Goal: Task Accomplishment & Management: Manage account settings

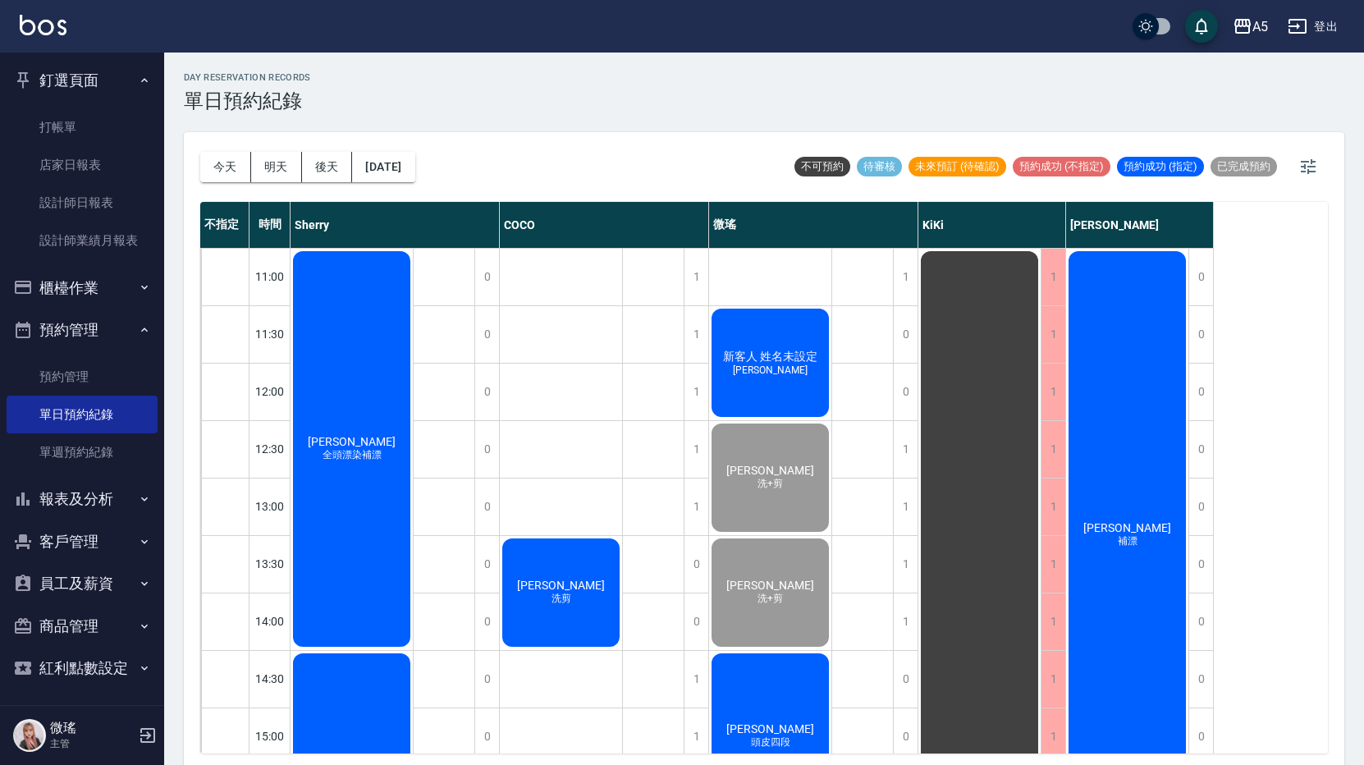
click at [318, 423] on div "[PERSON_NAME]頭漂染補漂" at bounding box center [352, 449] width 122 height 401
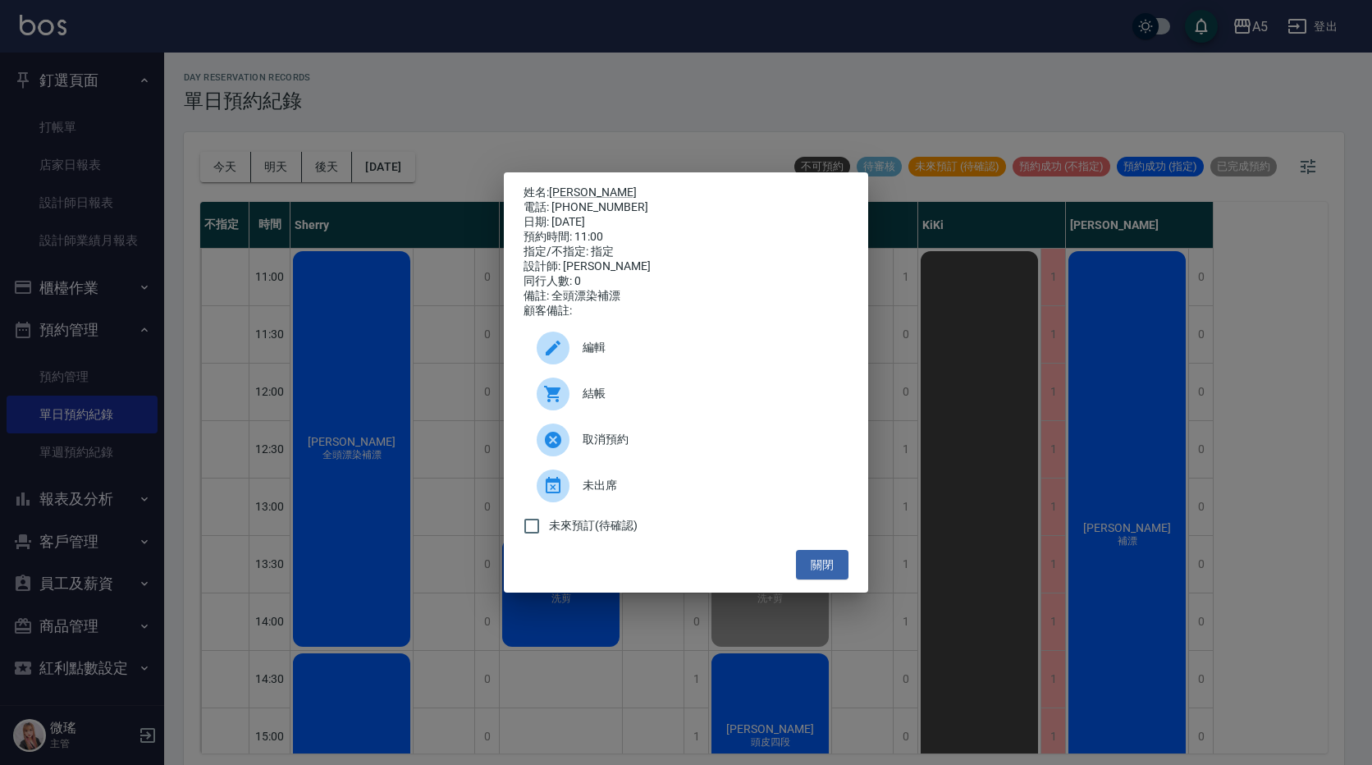
click at [564, 396] on div at bounding box center [553, 394] width 33 height 33
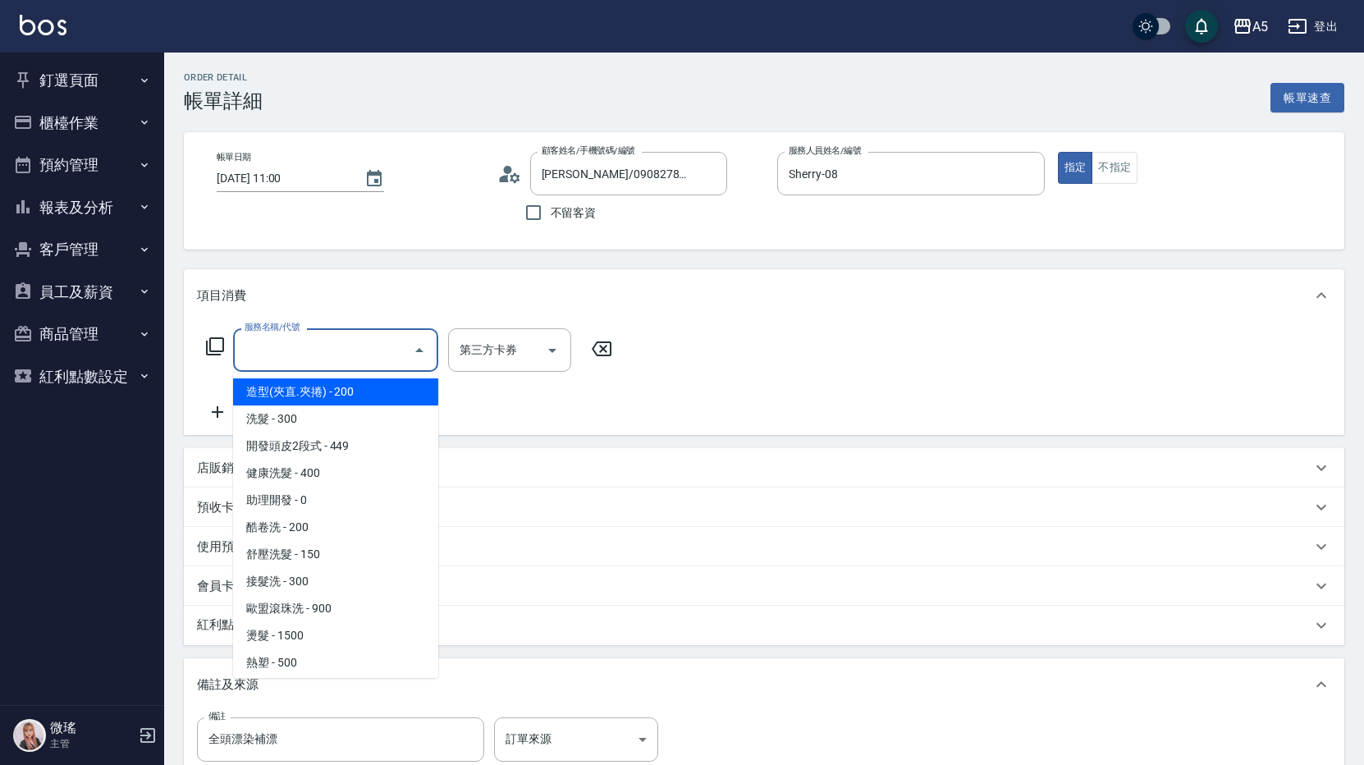
type input "6"
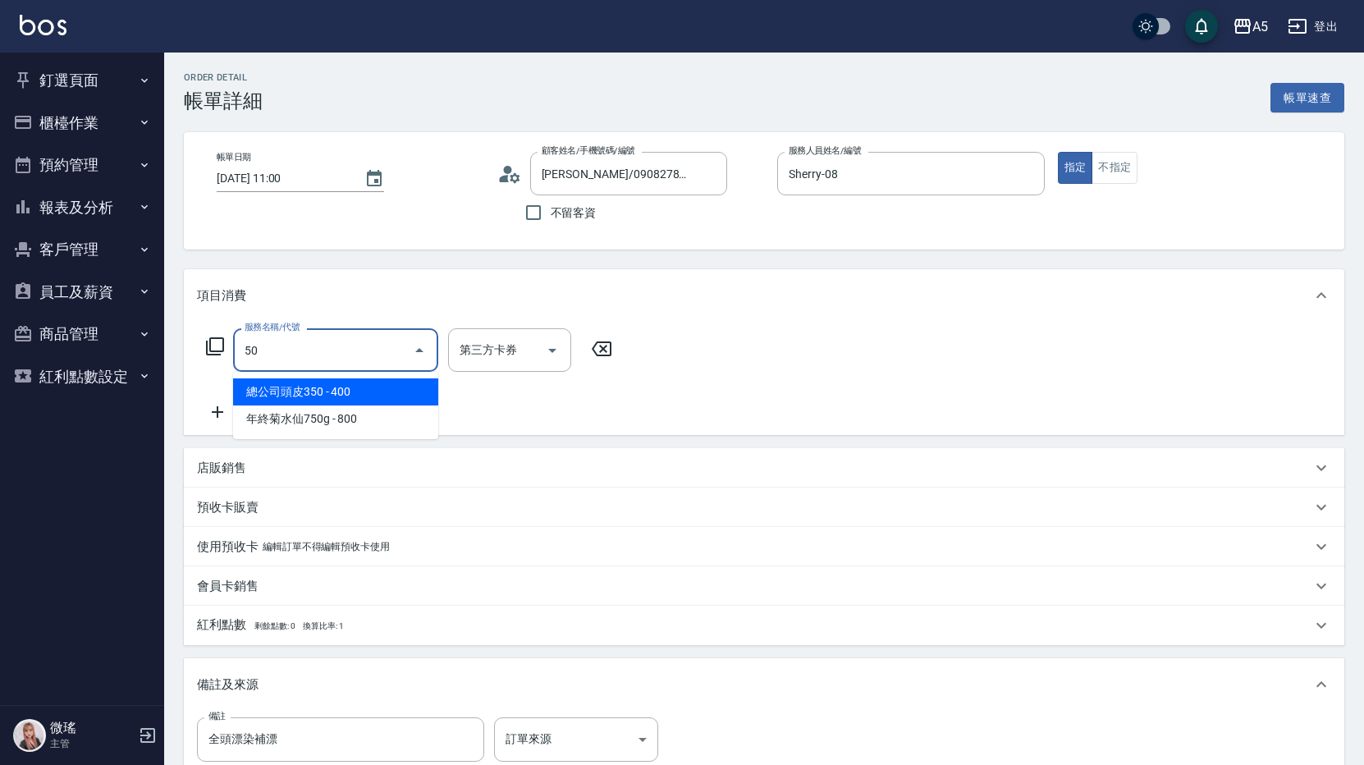
type input "501"
type input "100"
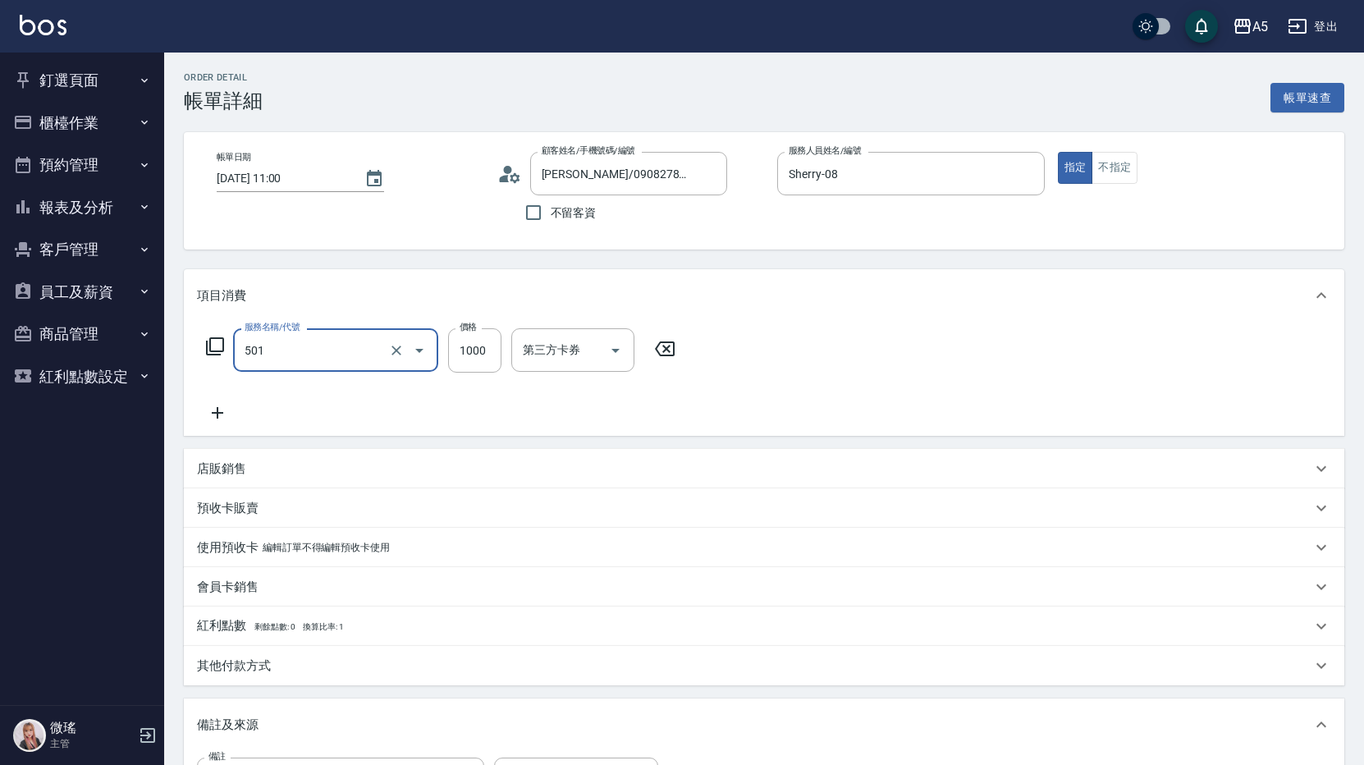
type input "染髮(501)"
type input "2"
type input "0"
type input "248"
type input "20"
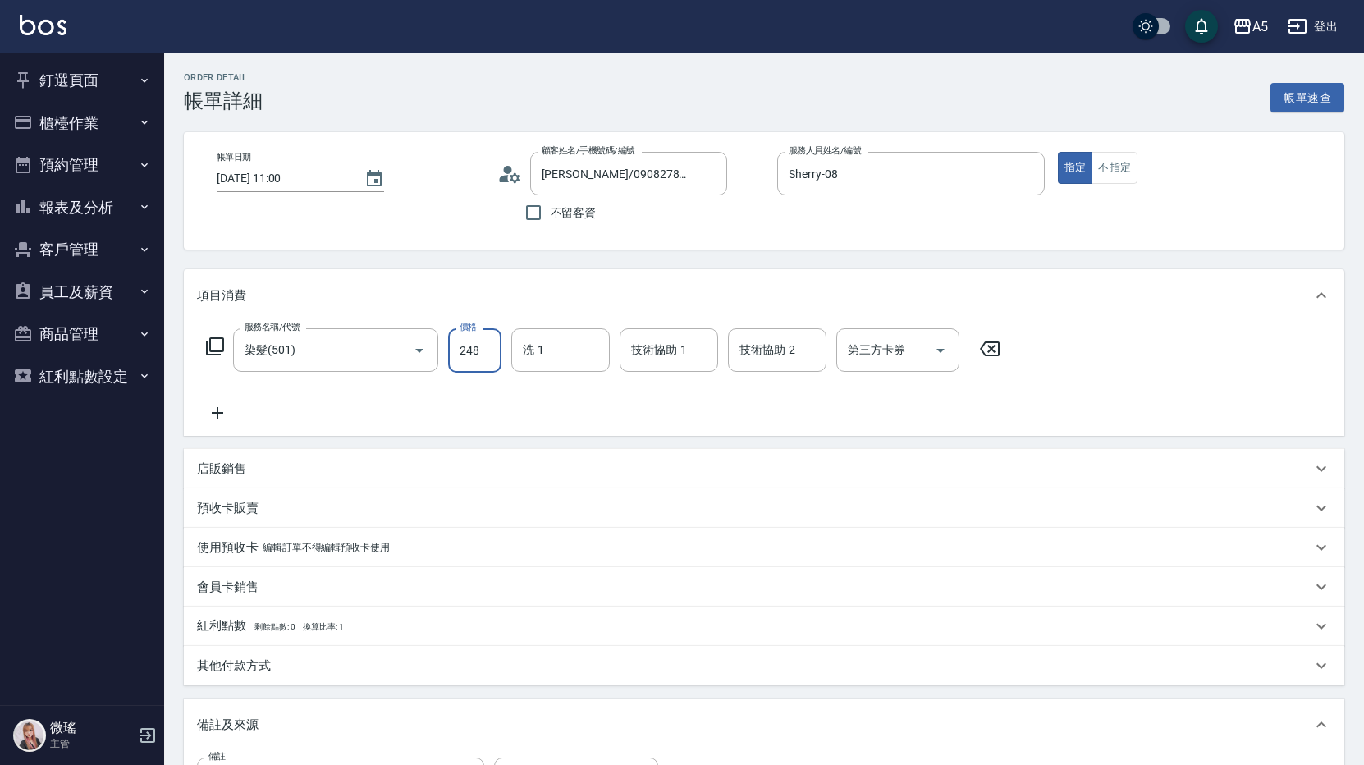
type input "2480"
type input "240"
type input "2480"
type input "[PERSON_NAME]-11"
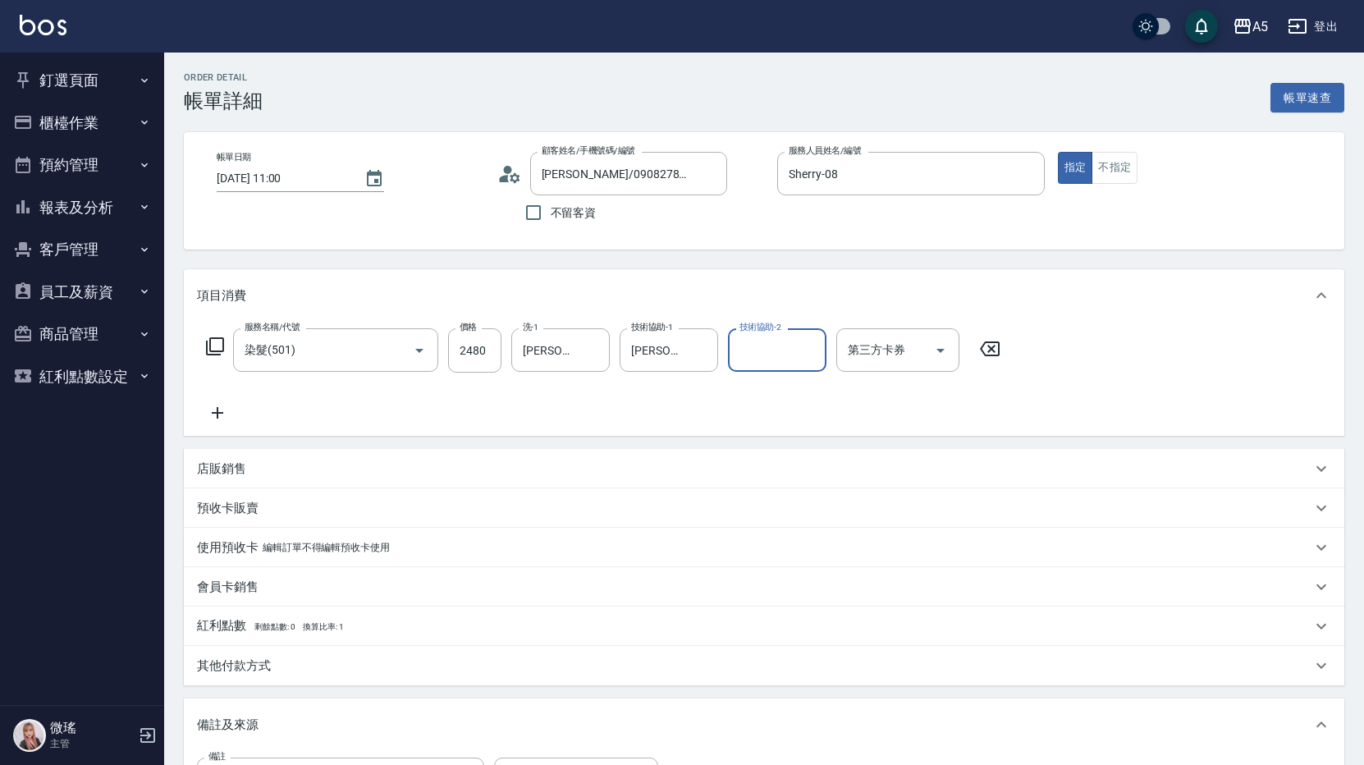
scroll to position [247, 0]
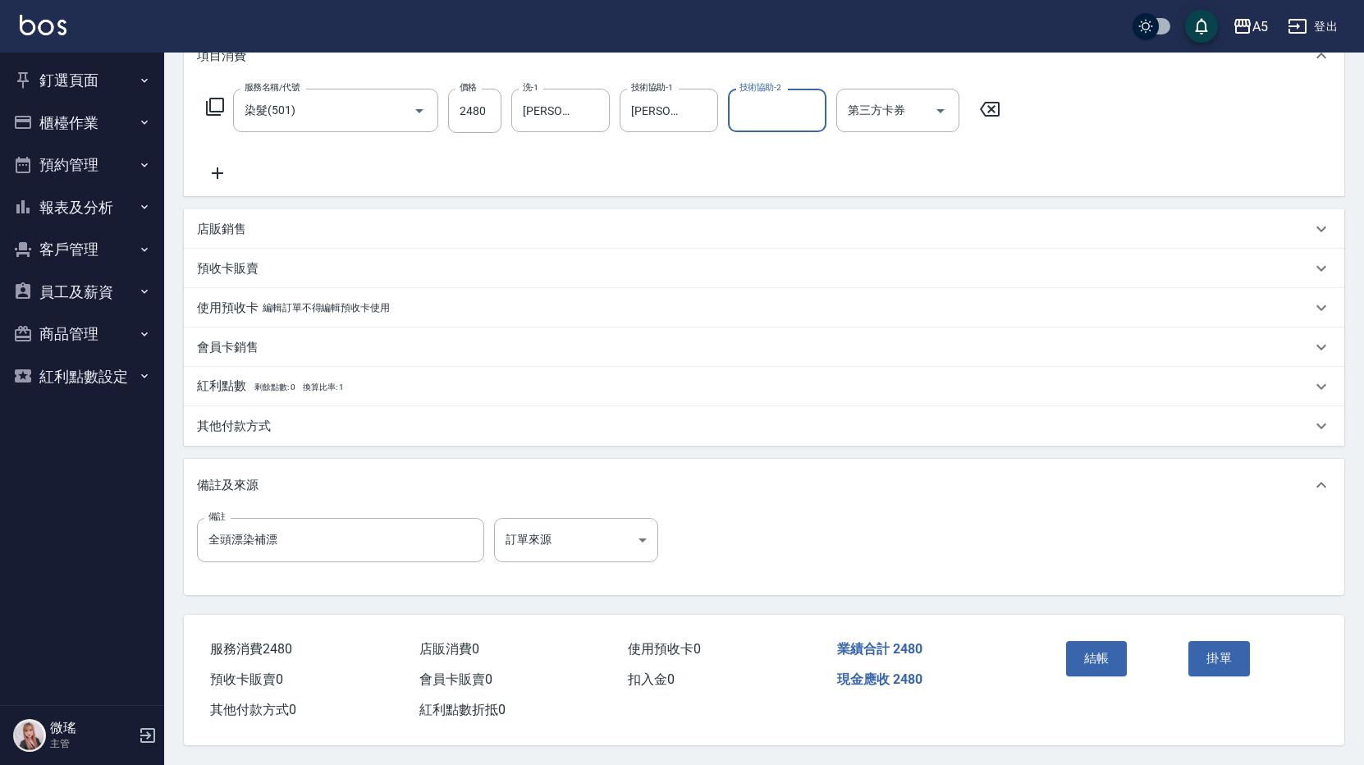
click at [358, 418] on div "其他付款方式" at bounding box center [754, 426] width 1115 height 17
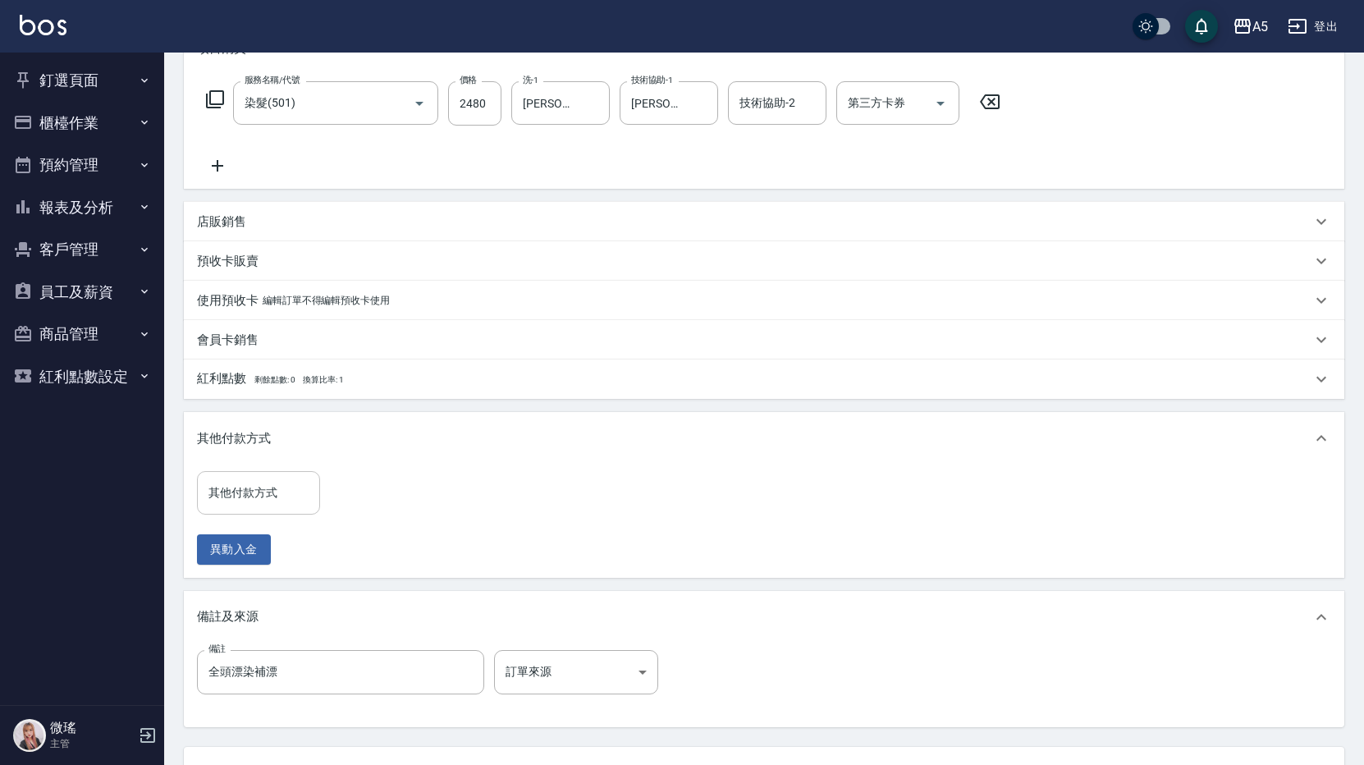
click at [258, 479] on div "其他付款方式 其他付款方式" at bounding box center [258, 493] width 123 height 44
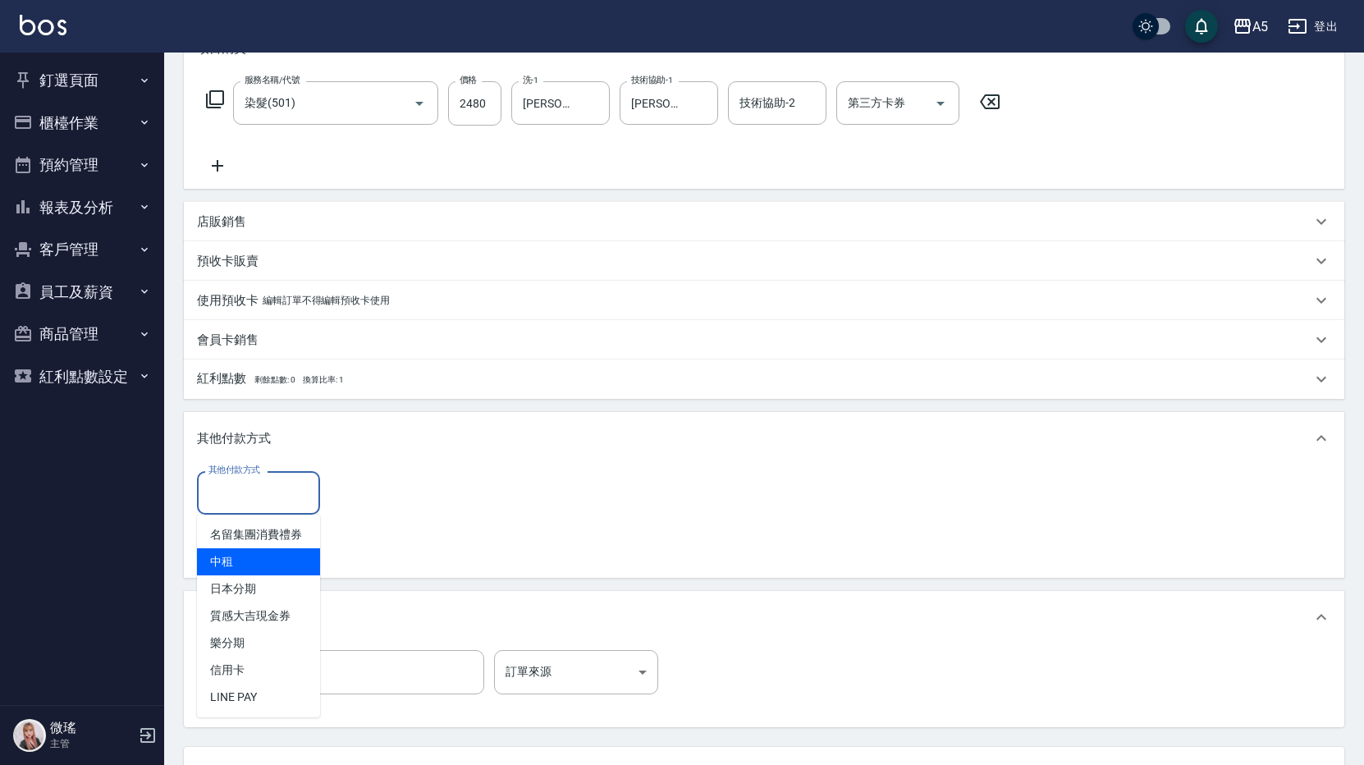
click at [253, 565] on span "中租" at bounding box center [258, 561] width 123 height 27
type input "中租"
click at [348, 512] on input "0" at bounding box center [391, 493] width 123 height 44
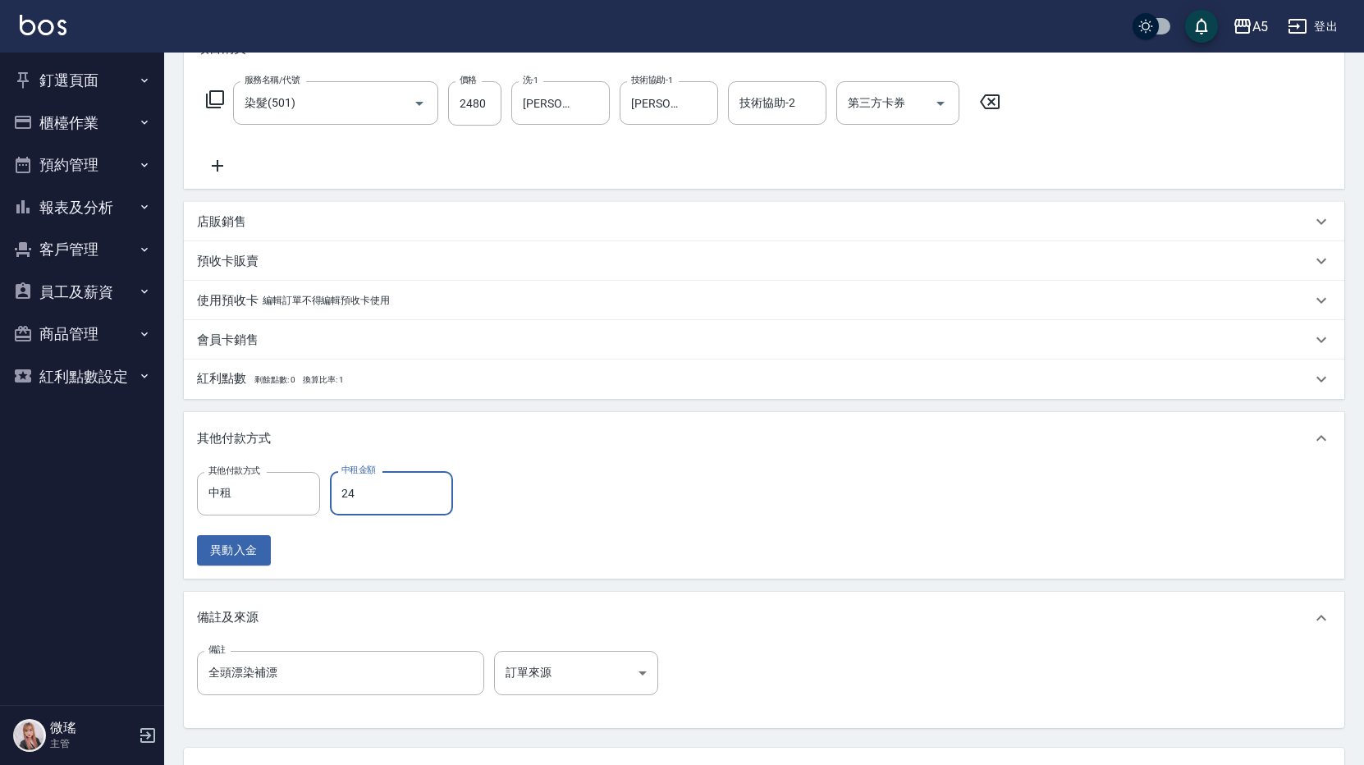
type input "248"
type input "220"
type input "2480"
type input "0"
type input "2480"
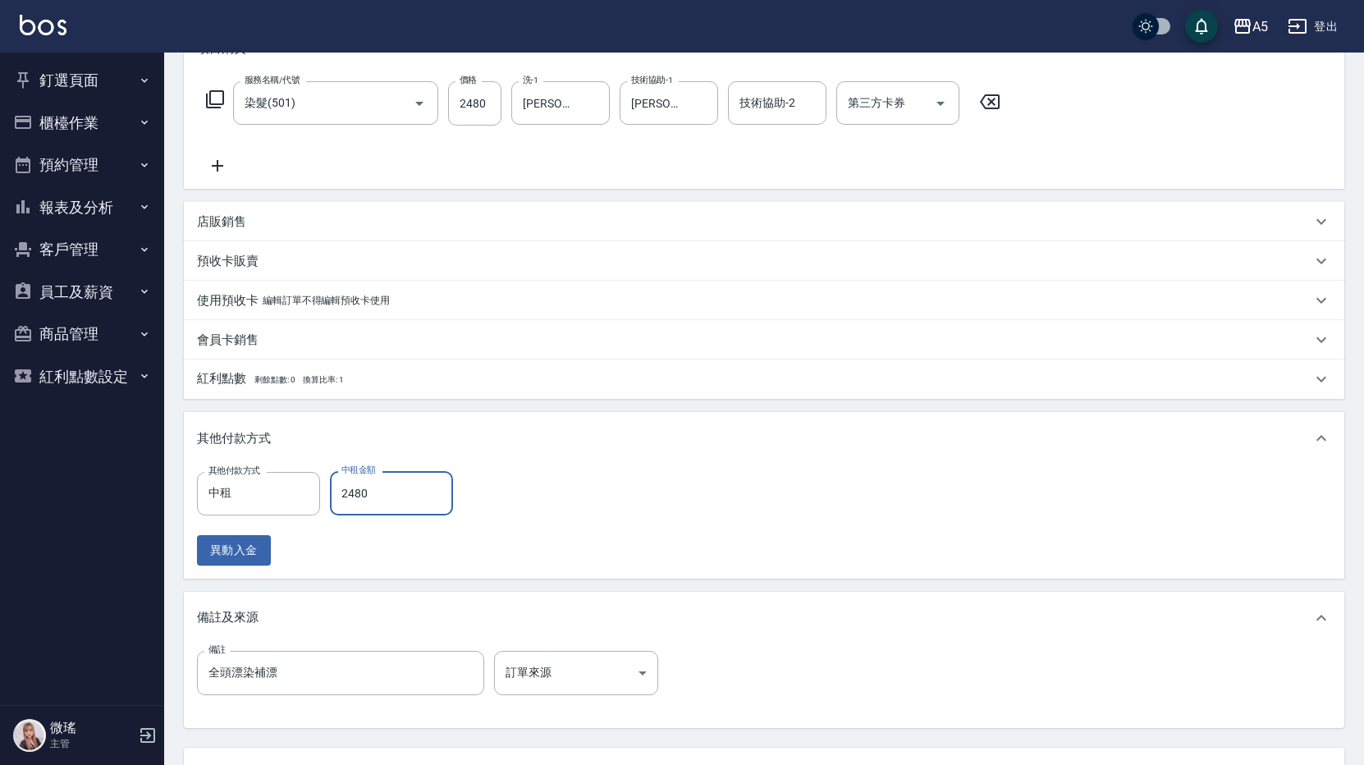
scroll to position [387, 0]
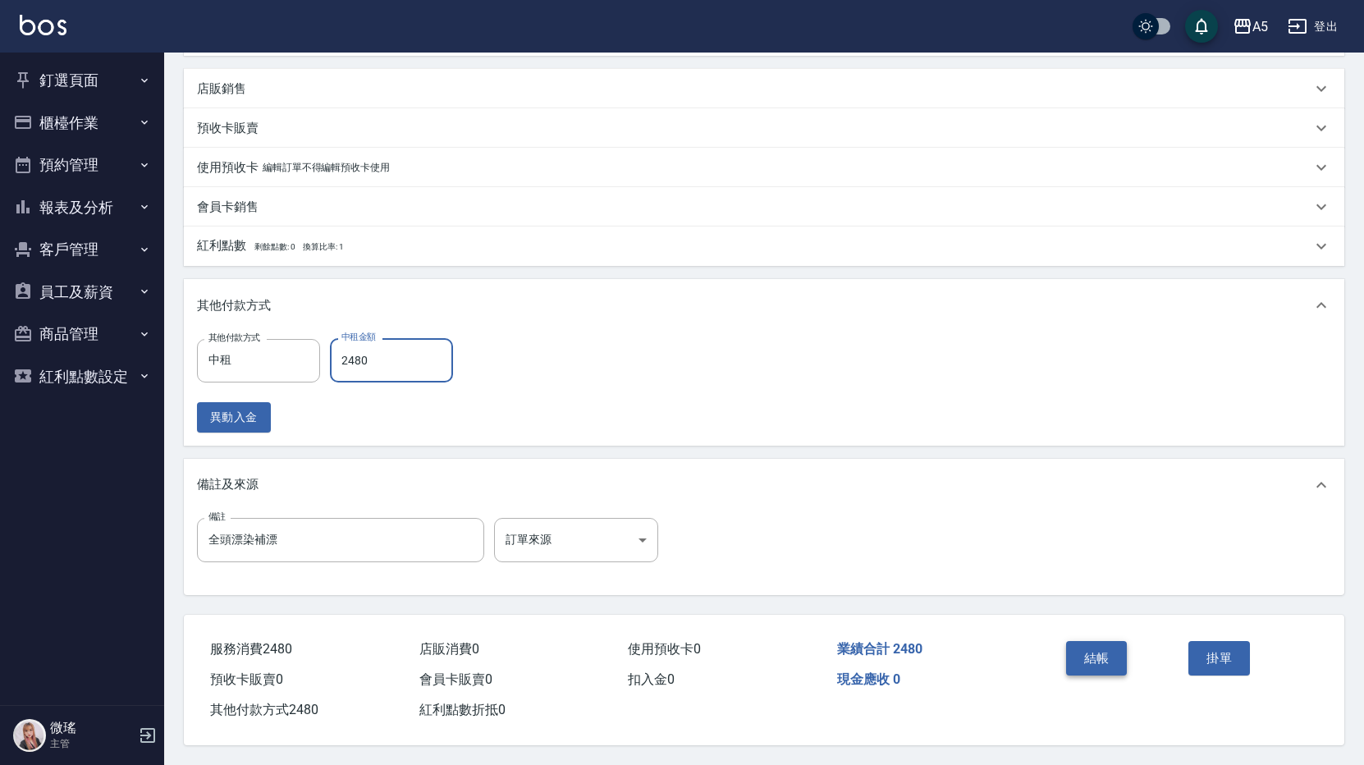
click at [1109, 643] on button "結帳" at bounding box center [1097, 658] width 62 height 34
